Goal: Find specific page/section: Find specific page/section

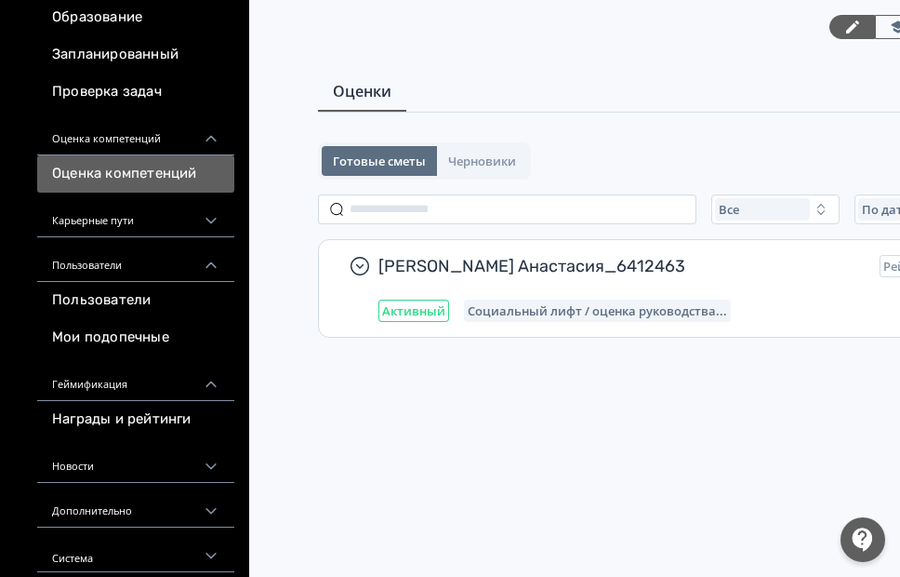
scroll to position [191, 0]
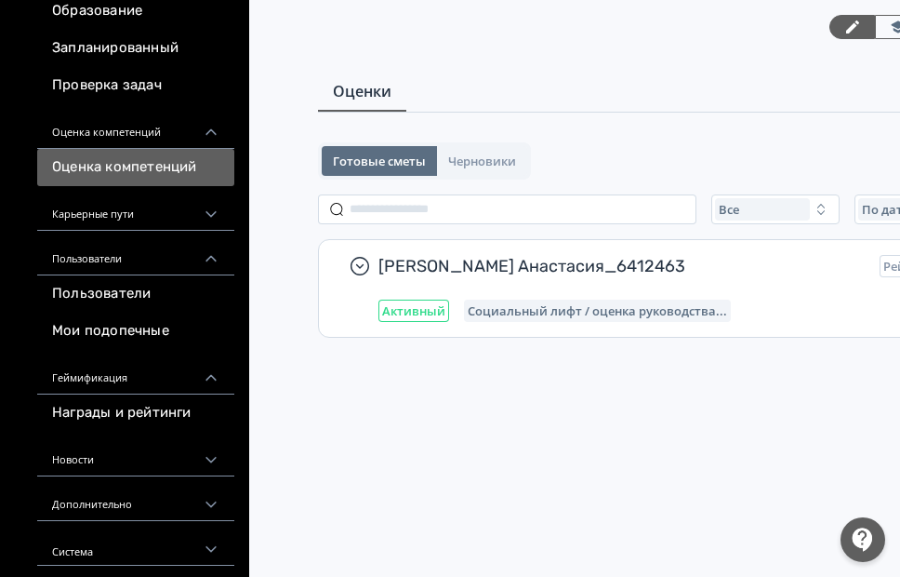
drag, startPoint x: 140, startPoint y: 488, endPoint x: 136, endPoint y: 497, distance: 9.6
click at [137, 496] on div "Дополнительно" at bounding box center [135, 498] width 197 height 45
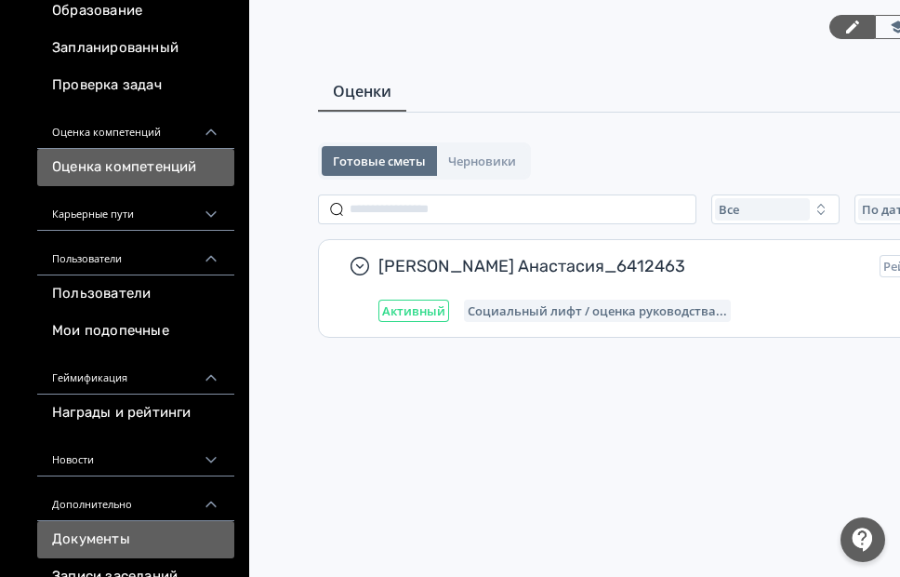
click at [105, 534] on ya-tr-span "Документы" at bounding box center [91, 539] width 78 height 19
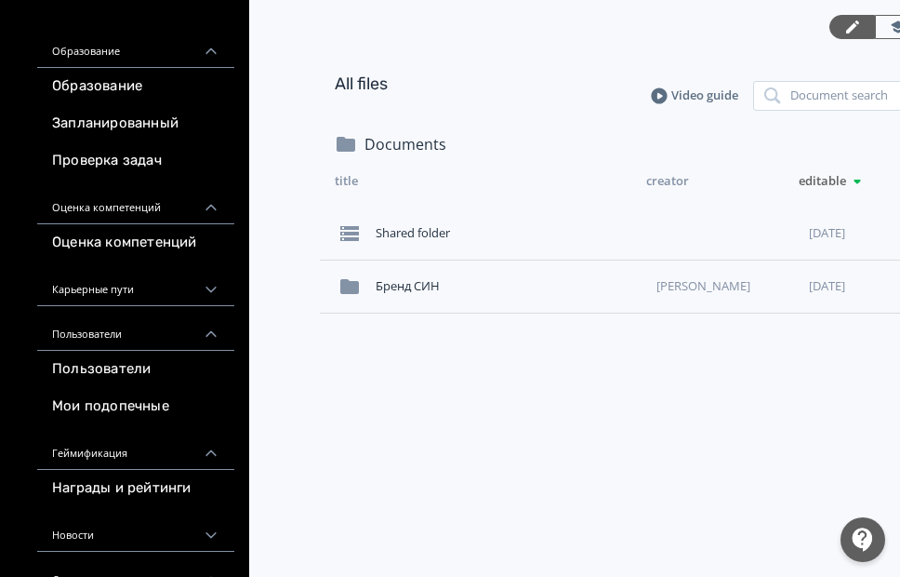
scroll to position [302, 0]
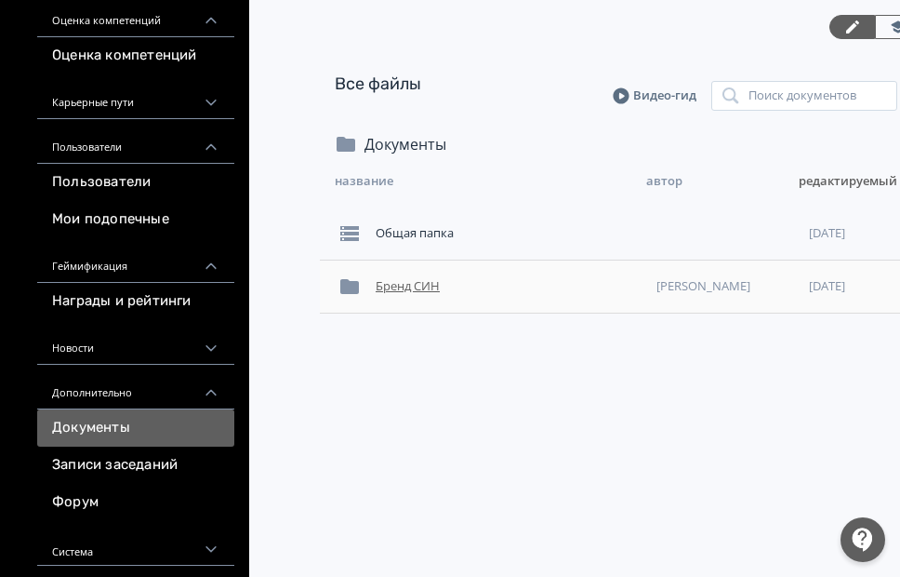
click at [405, 278] on div "Бренд СИН" at bounding box center [508, 286] width 281 height 33
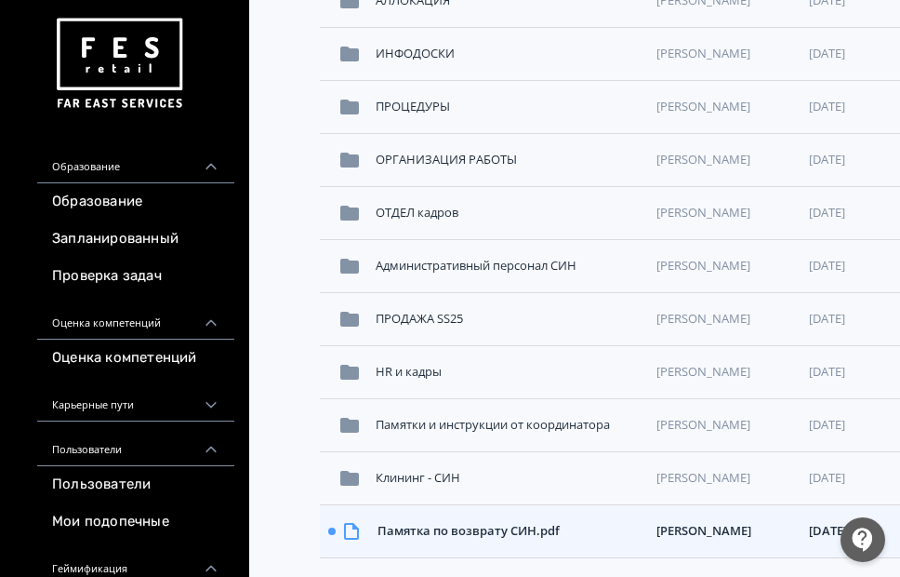
scroll to position [549, 0]
click at [566, 432] on ya-tr-span "Памятки и инструкции от координатора" at bounding box center [493, 424] width 234 height 17
